Goal: Navigation & Orientation: Find specific page/section

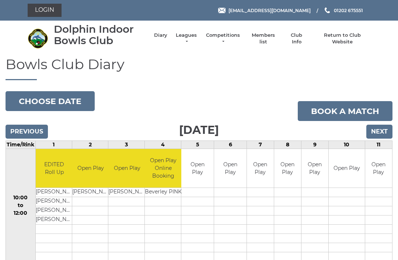
click at [269, 37] on link "Members list" at bounding box center [262, 38] width 31 height 13
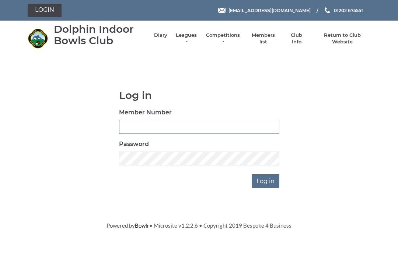
click at [136, 129] on input "Member Number" at bounding box center [199, 127] width 160 height 14
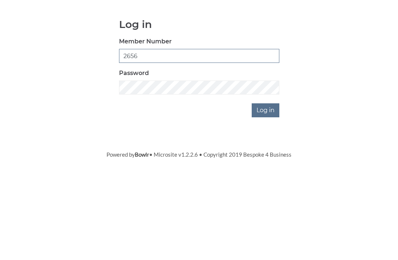
type input "2656"
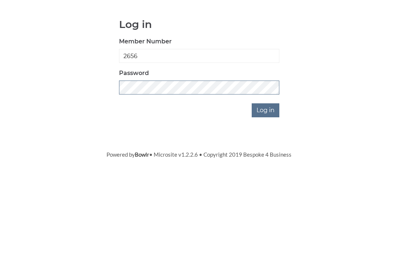
click at [266, 175] on input "Log in" at bounding box center [266, 182] width 28 height 14
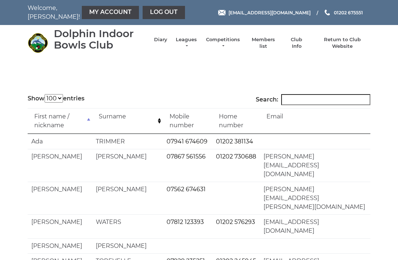
select select "100"
click at [302, 99] on input "Search:" at bounding box center [325, 99] width 89 height 11
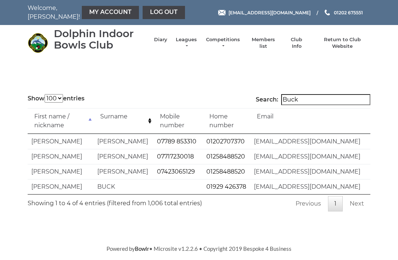
type input "Buck"
click at [92, 14] on link "My Account" at bounding box center [110, 12] width 57 height 13
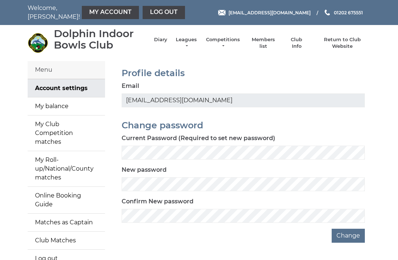
click at [57, 106] on link "My balance" at bounding box center [66, 107] width 77 height 18
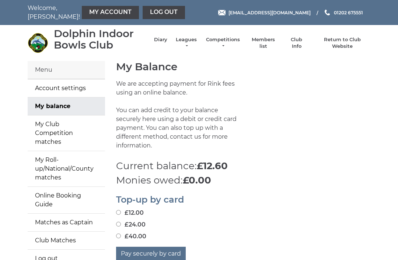
click at [143, 11] on link "Log out" at bounding box center [164, 12] width 42 height 13
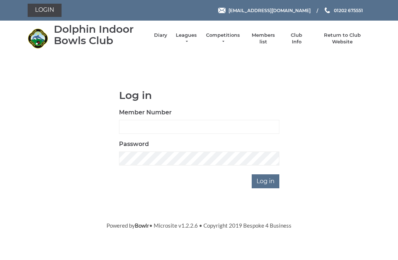
click at [167, 39] on link "Diary" at bounding box center [160, 35] width 13 height 7
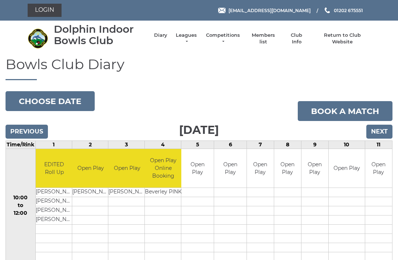
click at [379, 130] on input "Next" at bounding box center [379, 132] width 26 height 14
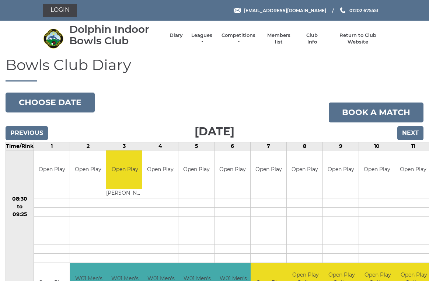
click at [413, 133] on input "Next" at bounding box center [410, 133] width 26 height 14
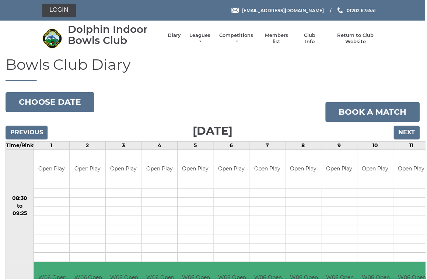
click at [408, 133] on input "Next" at bounding box center [408, 133] width 26 height 14
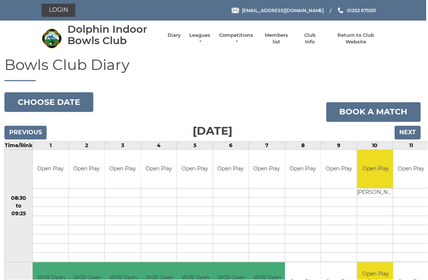
scroll to position [0, 1]
click at [409, 134] on input "Next" at bounding box center [408, 133] width 26 height 14
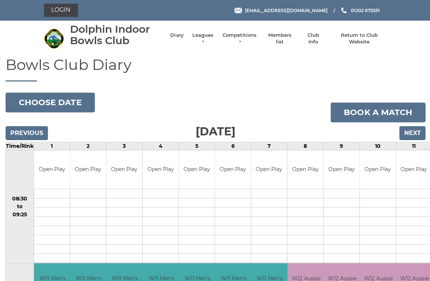
click at [412, 132] on input "Next" at bounding box center [411, 133] width 26 height 14
